Goal: Information Seeking & Learning: Check status

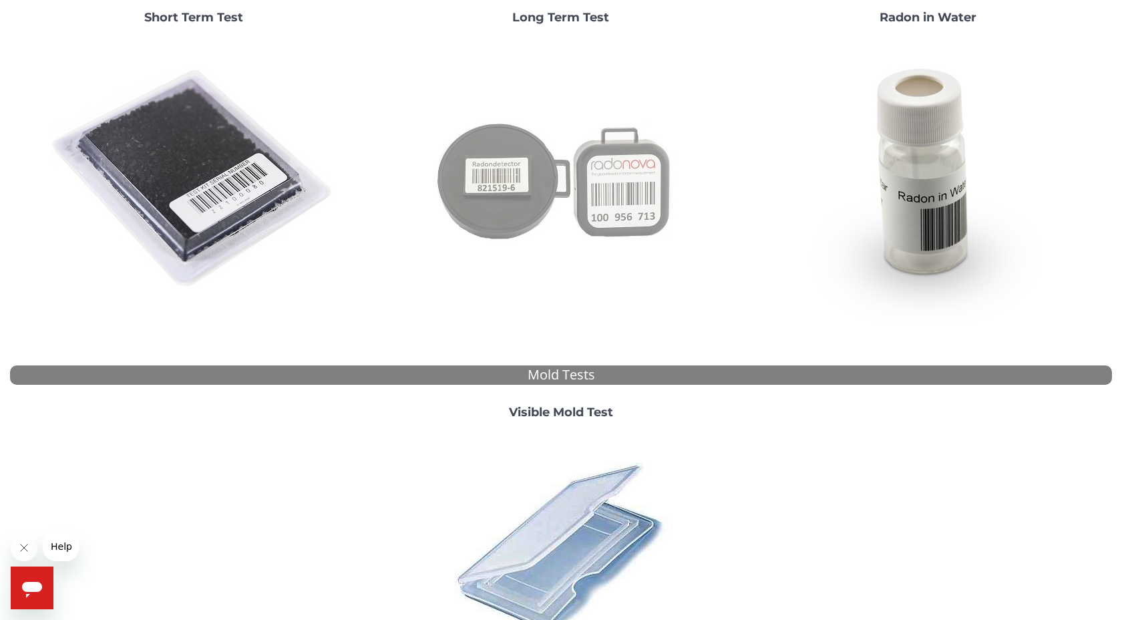
scroll to position [238, 0]
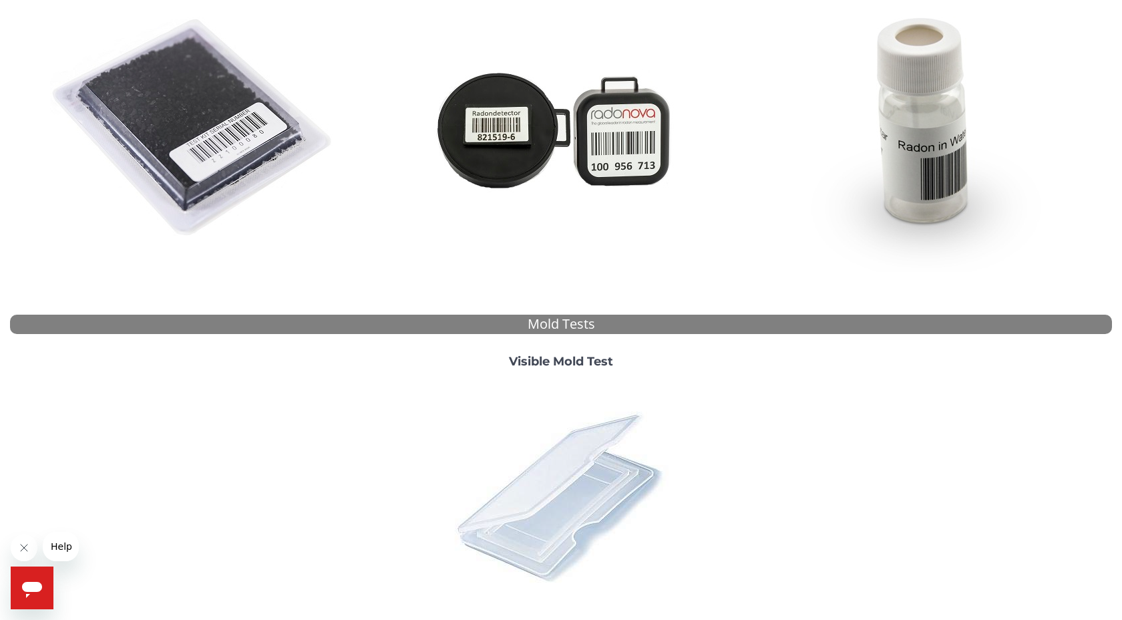
click at [576, 457] on img at bounding box center [561, 496] width 234 height 234
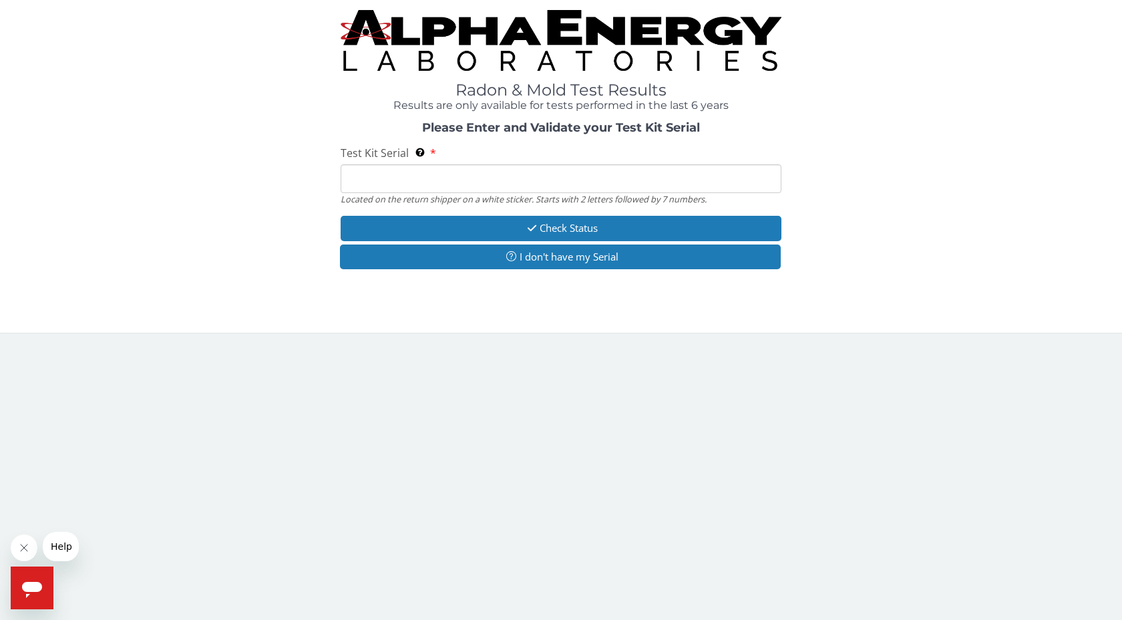
scroll to position [0, 0]
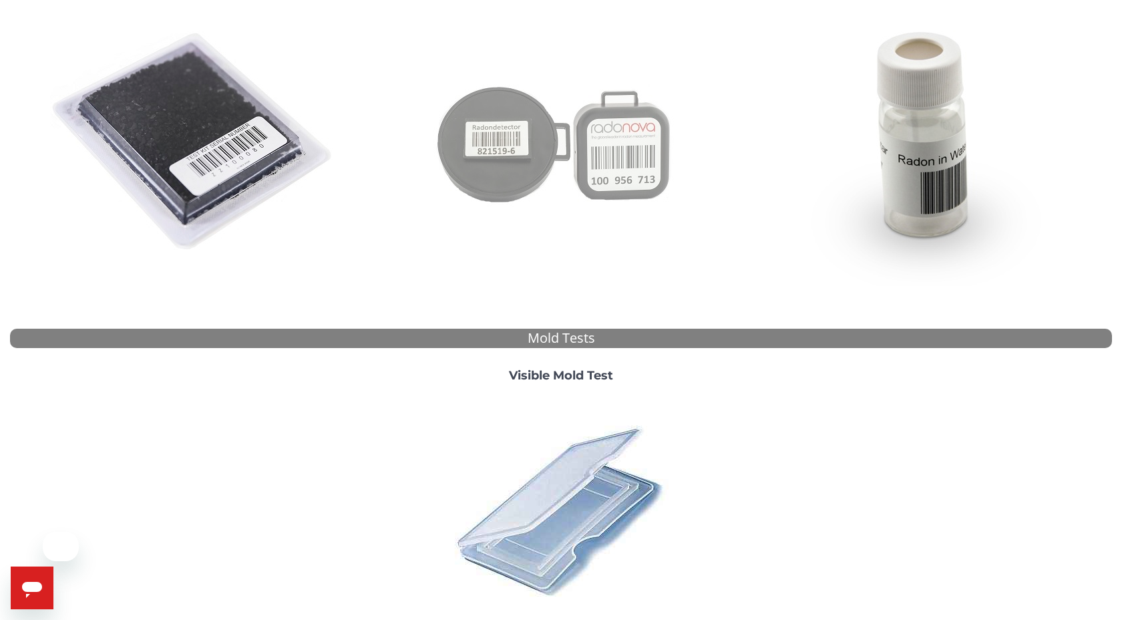
scroll to position [252, 0]
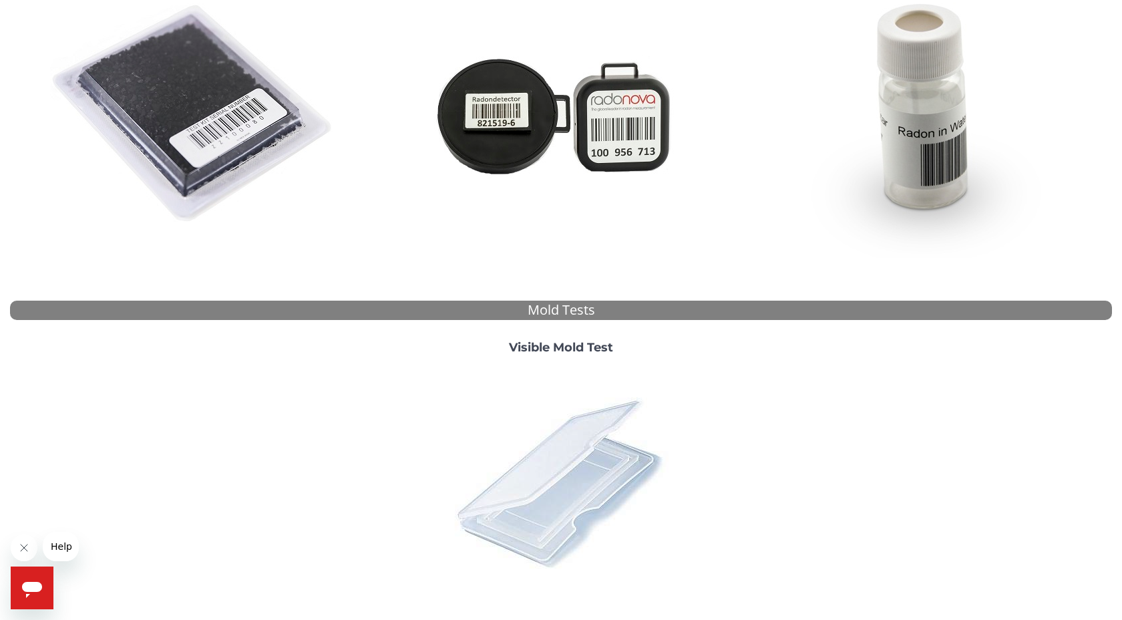
click at [570, 485] on img at bounding box center [561, 482] width 234 height 234
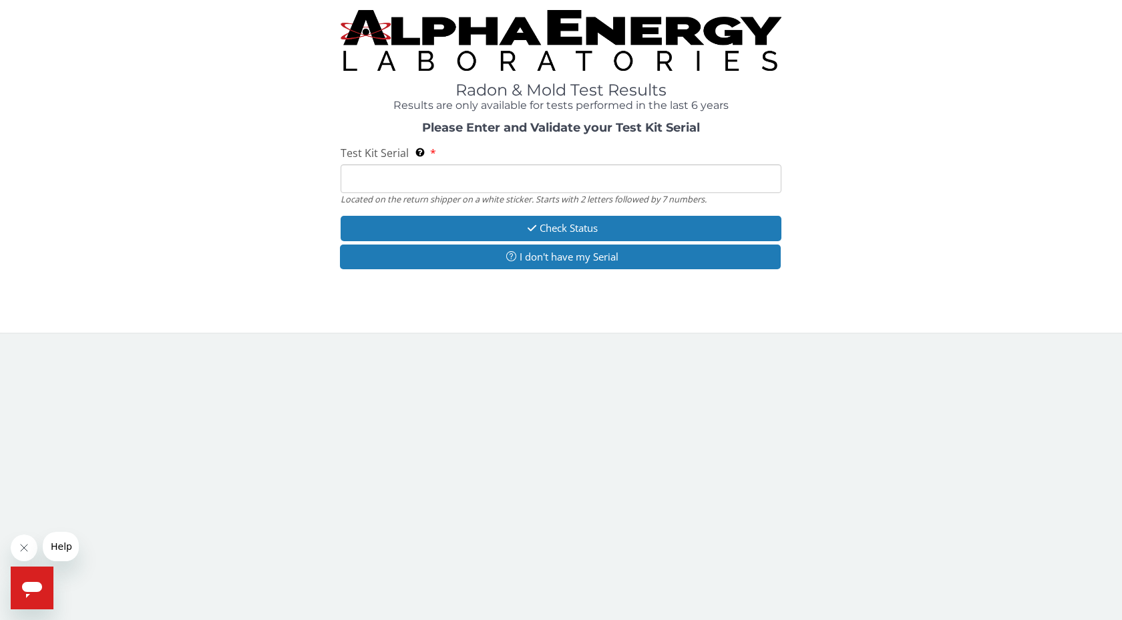
scroll to position [0, 0]
click at [529, 180] on input "Test Kit Serial Located on the return shipper on a white sticker. Starts with 2…" at bounding box center [561, 178] width 441 height 29
type input "ML188721"
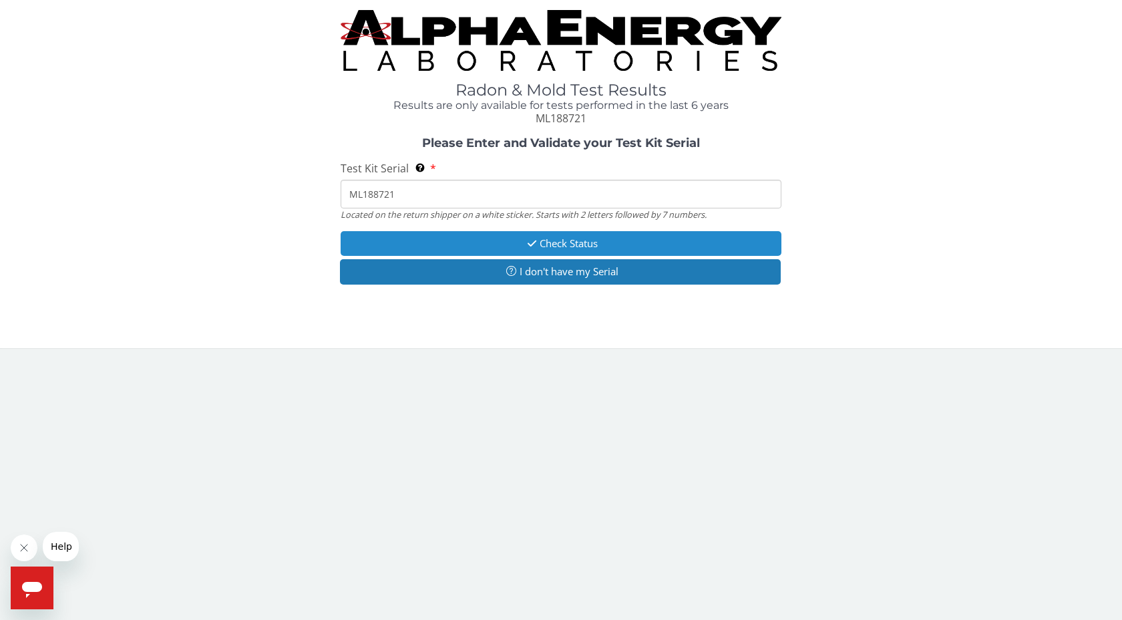
click at [481, 237] on button "Check Status" at bounding box center [561, 243] width 441 height 25
